Goal: Download file/media

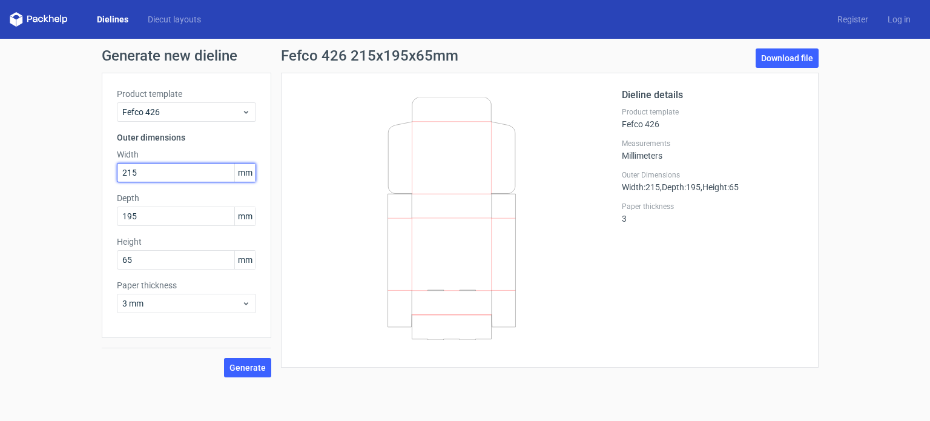
click at [146, 173] on input "215" at bounding box center [186, 172] width 139 height 19
drag, startPoint x: 146, startPoint y: 173, endPoint x: 128, endPoint y: 175, distance: 17.6
click at [128, 175] on input "215" at bounding box center [186, 172] width 139 height 19
click at [224, 358] on button "Generate" at bounding box center [247, 367] width 47 height 19
click at [254, 369] on circle at bounding box center [247, 366] width 15 height 15
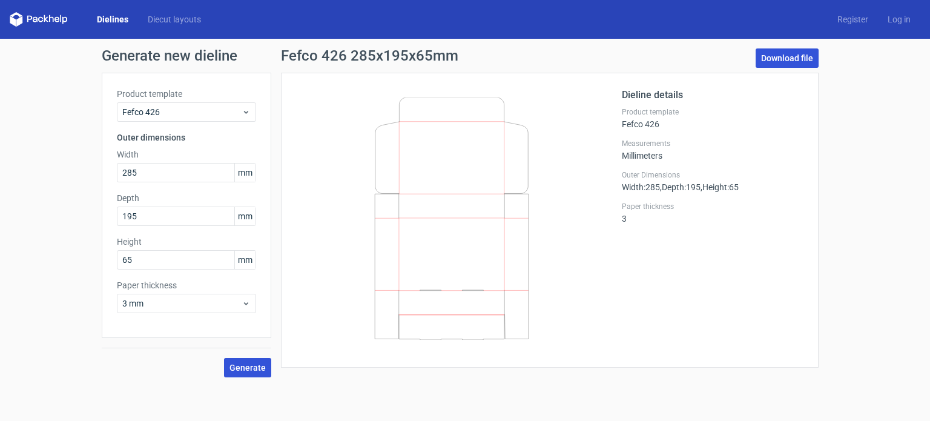
click at [785, 55] on link "Download file" at bounding box center [787, 57] width 63 height 19
drag, startPoint x: 146, startPoint y: 173, endPoint x: 108, endPoint y: 177, distance: 37.7
click at [108, 177] on div "Product template Fefco 426 Outer dimensions Width 285 mm Depth 195 mm Height 65…" at bounding box center [187, 205] width 170 height 265
type input "125"
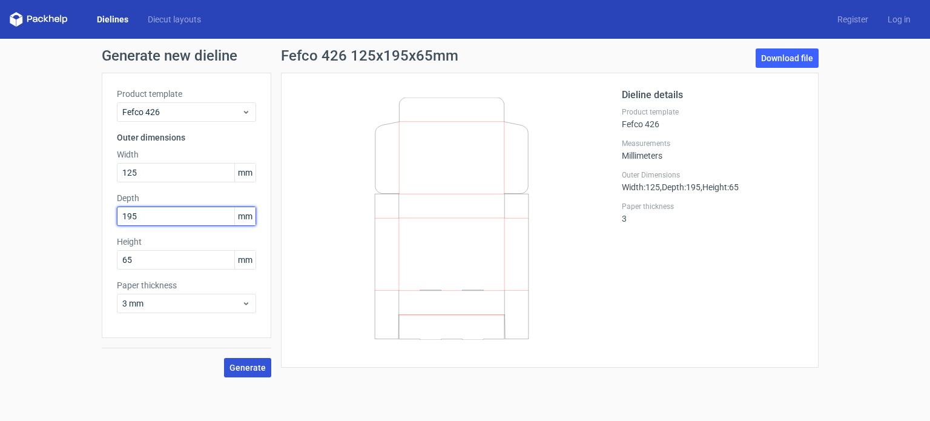
drag, startPoint x: 149, startPoint y: 216, endPoint x: 113, endPoint y: 216, distance: 35.7
click at [113, 216] on div "Product template Fefco 426 Outer dimensions Width 125 mm Depth 195 mm Height 65…" at bounding box center [187, 205] width 170 height 265
type input "120"
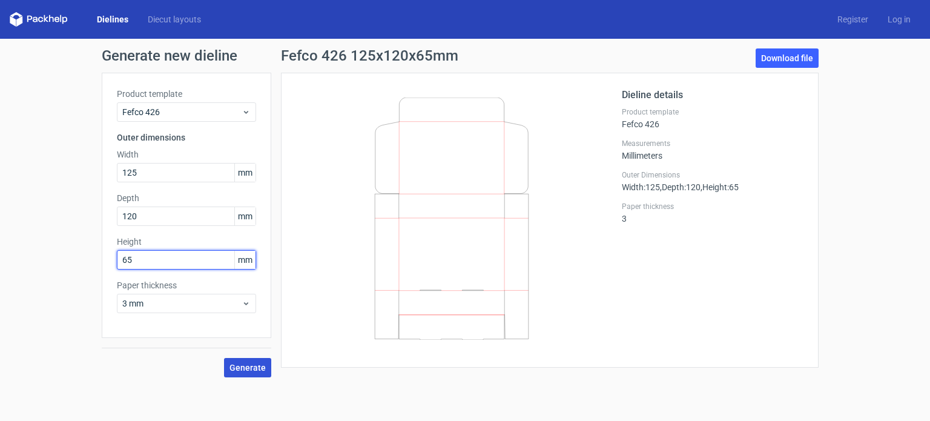
drag, startPoint x: 140, startPoint y: 260, endPoint x: 116, endPoint y: 262, distance: 23.7
click at [116, 262] on div "Product template Fefco 426 Outer dimensions Width 125 mm Depth 120 mm Height 65…" at bounding box center [187, 205] width 170 height 265
click at [231, 372] on span "Generate" at bounding box center [247, 367] width 36 height 8
click at [134, 255] on input "40" at bounding box center [186, 259] width 139 height 19
type input "42"
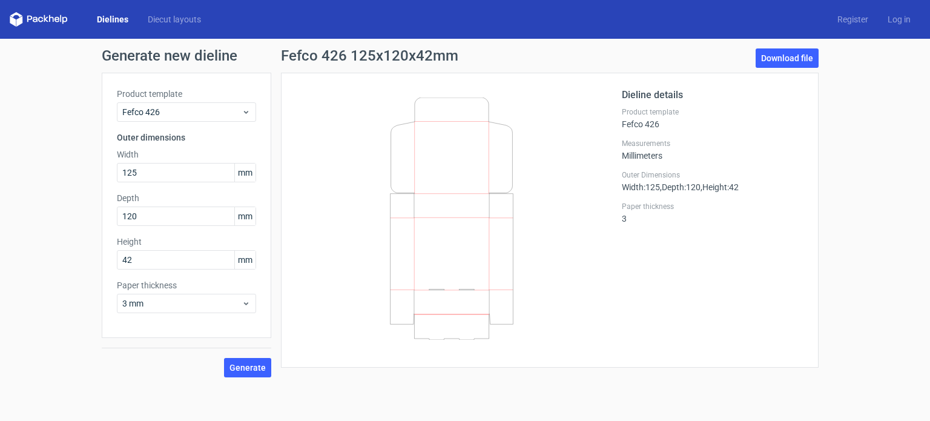
click at [547, 206] on icon at bounding box center [452, 218] width 292 height 242
click at [797, 58] on link "Download file" at bounding box center [787, 57] width 63 height 19
